Goal: Browse casually: Explore the website without a specific task or goal

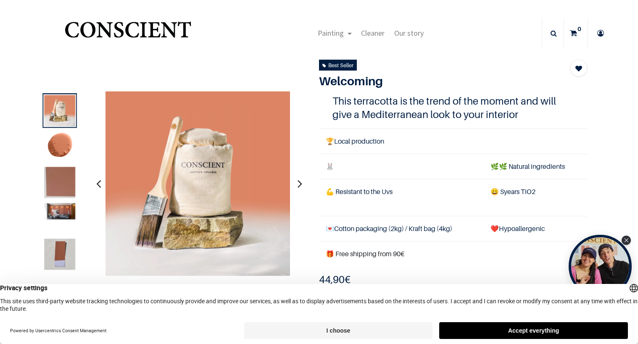
click at [299, 184] on icon "button" at bounding box center [299, 183] width 5 height 23
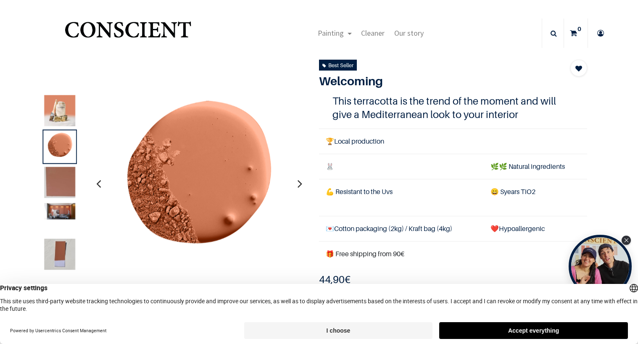
click at [297, 184] on icon "button" at bounding box center [299, 183] width 5 height 23
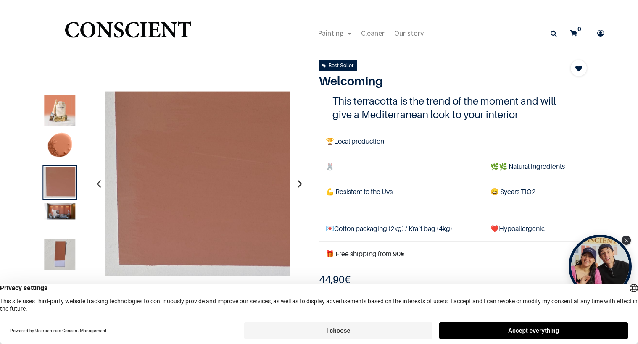
click at [297, 184] on icon "button" at bounding box center [299, 183] width 5 height 23
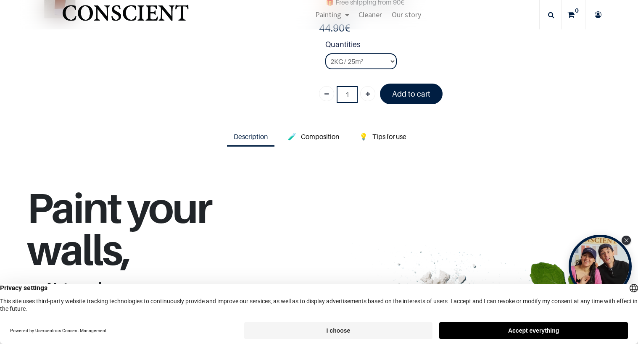
scroll to position [2, 0]
